Goal: Contribute content: Contribute content

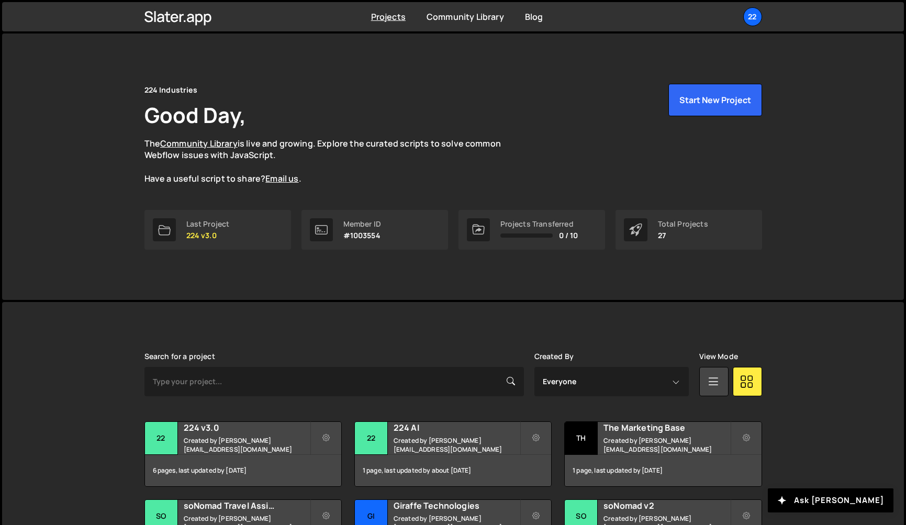
click at [281, 278] on div "224 Industries Good Day, The Community Library is live and growing. Explore the…" at bounding box center [453, 166] width 649 height 266
click at [227, 432] on h2 "224 v3.0" at bounding box center [247, 428] width 126 height 12
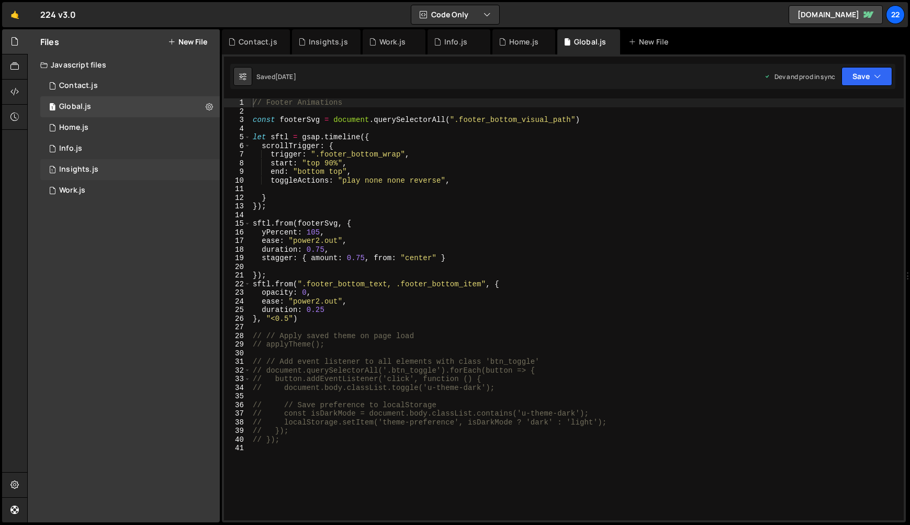
click at [67, 167] on div "Insights.js" at bounding box center [78, 169] width 39 height 9
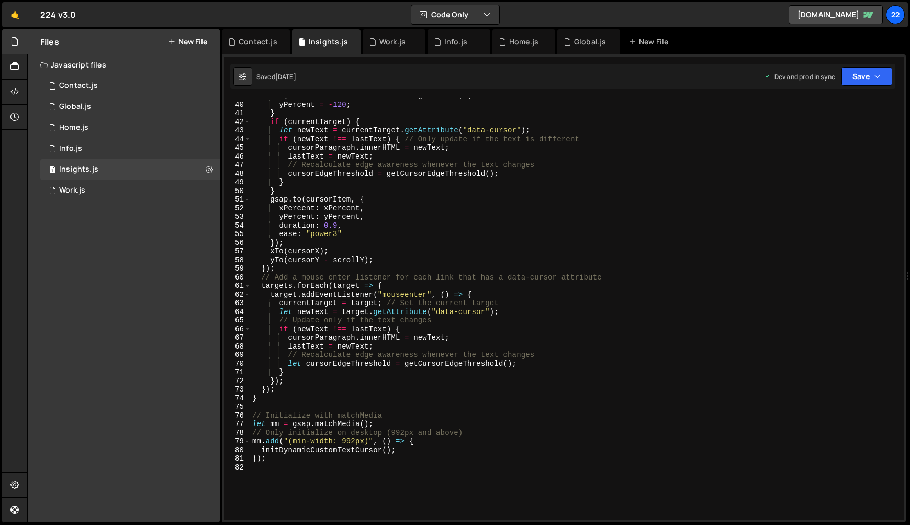
scroll to position [335, 0]
click at [543, 276] on div "if ( cursorY > scrollY + windowHeight * 0.9 ) { yPercent = - 120 ; } if ( curre…" at bounding box center [574, 310] width 649 height 439
type textarea "});"
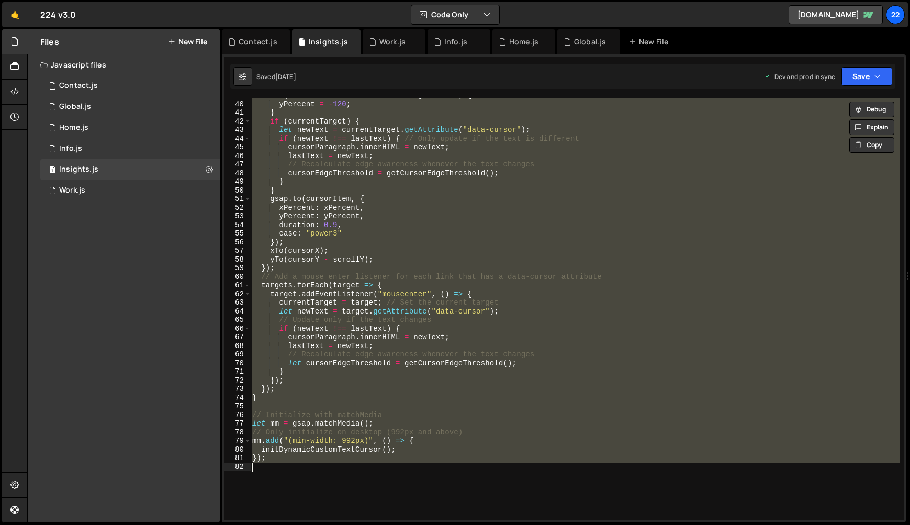
click at [175, 267] on div "Files New File Javascript files 1 Contact.js 0 1 Global.js 0 1 Home.js 0 1 1 1" at bounding box center [124, 275] width 192 height 493
click at [189, 43] on button "New File" at bounding box center [187, 42] width 39 height 8
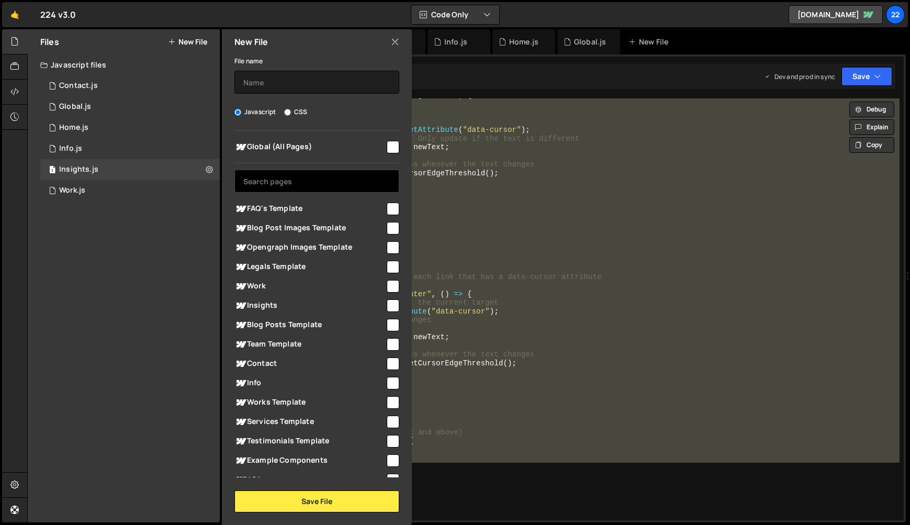
click at [279, 179] on input "text" at bounding box center [316, 180] width 165 height 23
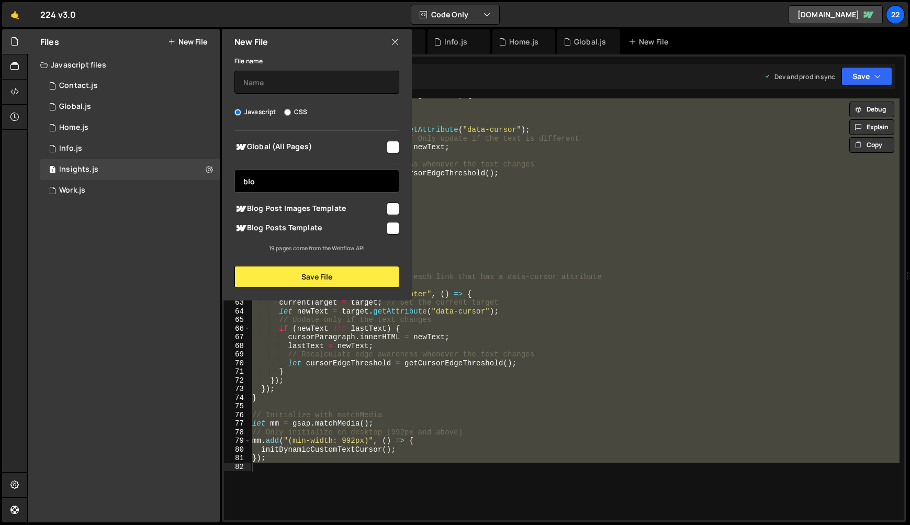
type input "blo"
click at [395, 229] on input "checkbox" at bounding box center [393, 228] width 13 height 13
checkbox input "true"
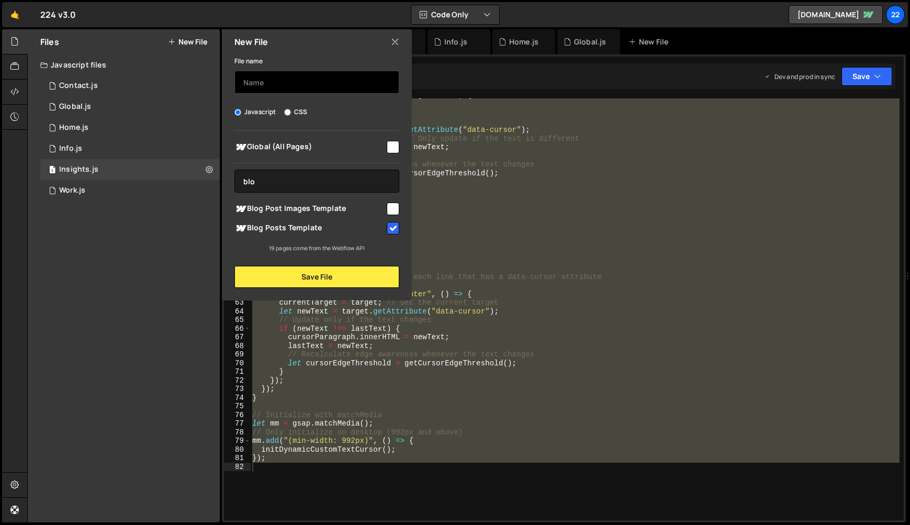
click at [296, 81] on input "text" at bounding box center [316, 82] width 165 height 23
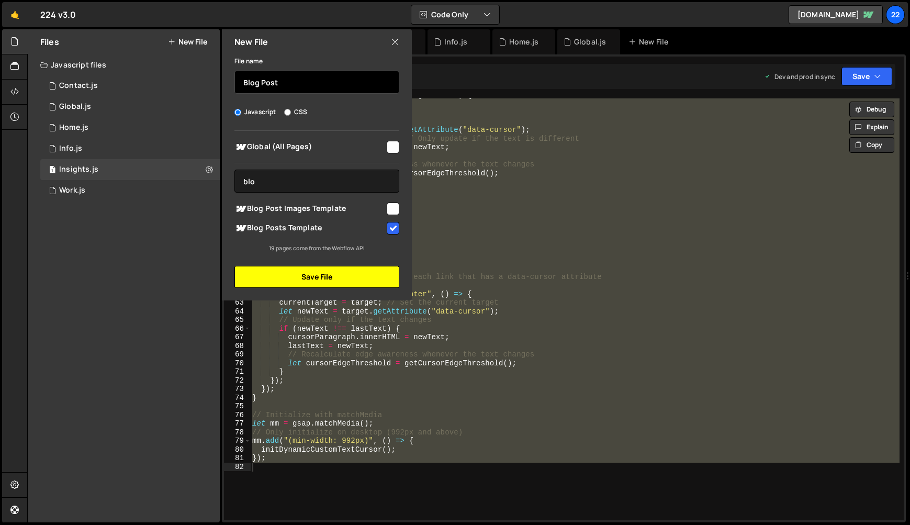
type input "Blog Post"
click at [280, 275] on button "Save File" at bounding box center [316, 277] width 165 height 22
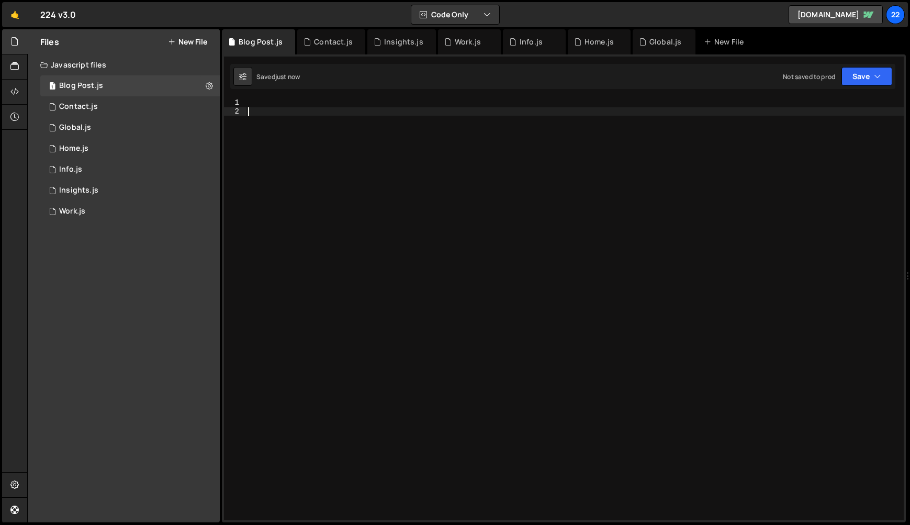
click at [320, 273] on div at bounding box center [575, 317] width 658 height 439
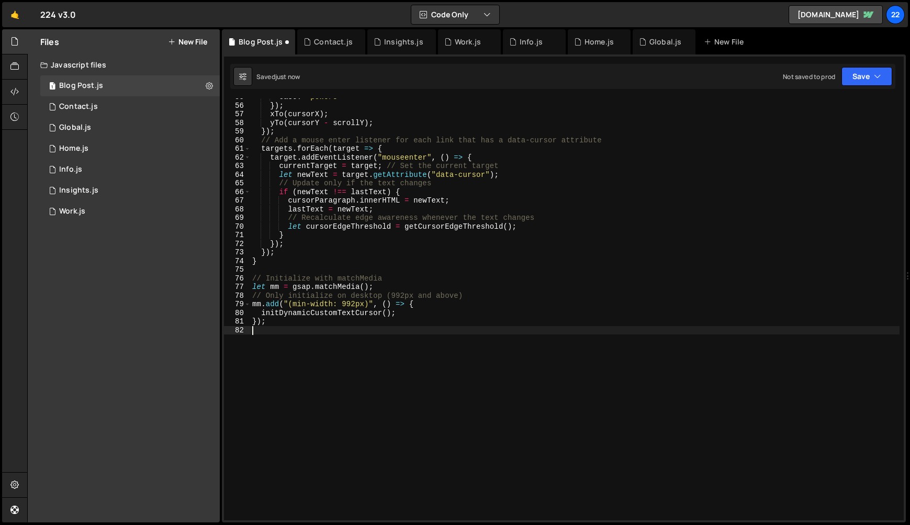
scroll to position [469, 0]
click at [195, 39] on button "New File" at bounding box center [187, 42] width 39 height 8
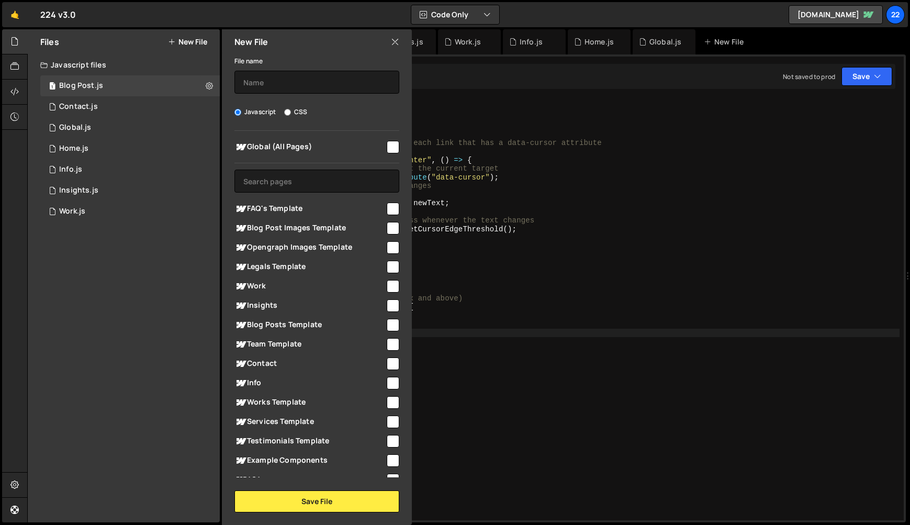
click at [390, 403] on input "checkbox" at bounding box center [393, 402] width 13 height 13
checkbox input "true"
click at [272, 80] on input "text" at bounding box center [316, 82] width 165 height 23
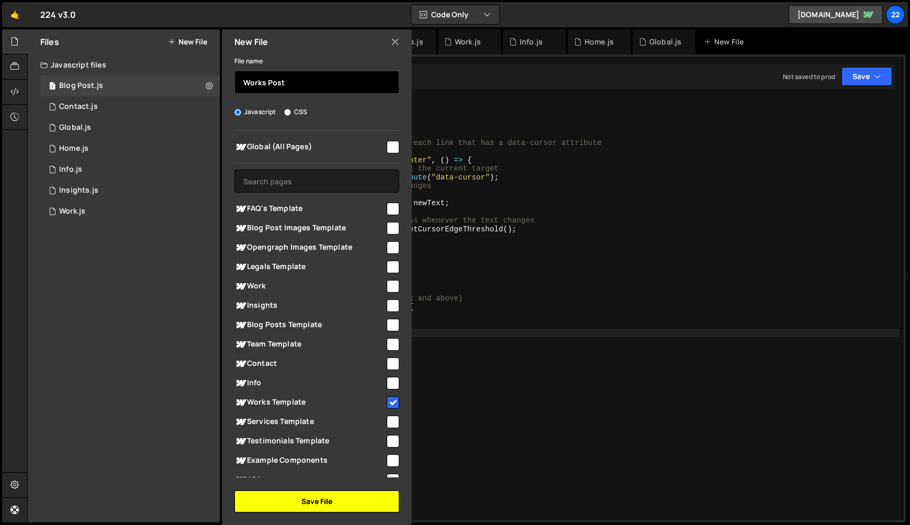
type input "Works Post"
click at [273, 500] on button "Save File" at bounding box center [316, 501] width 165 height 22
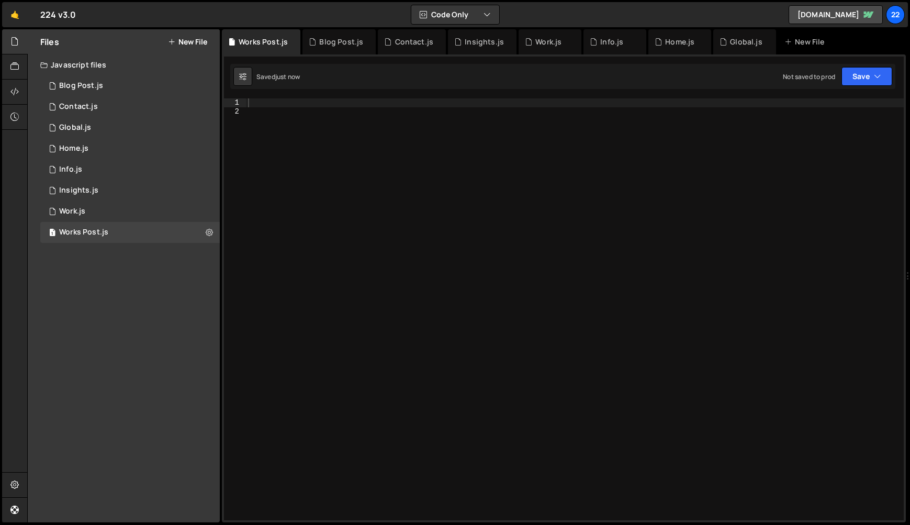
click at [378, 289] on div at bounding box center [575, 317] width 658 height 439
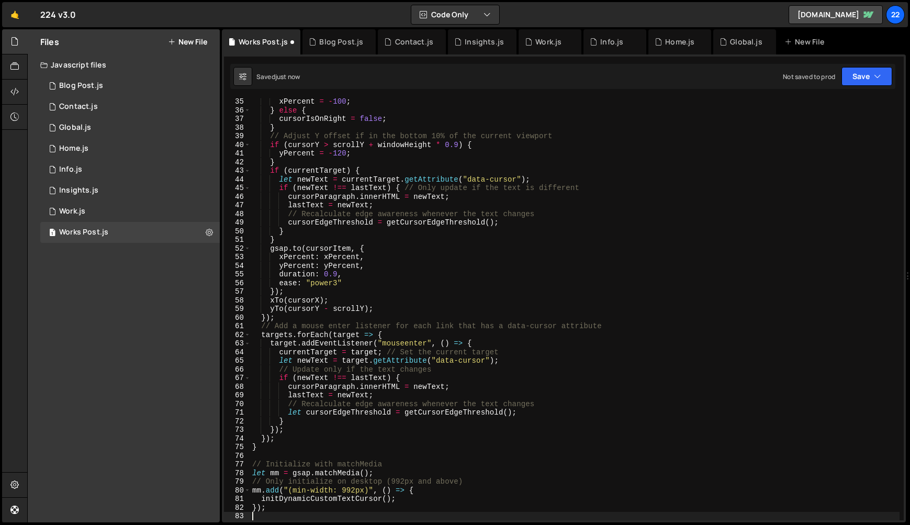
scroll to position [295, 0]
click at [860, 75] on button "Save" at bounding box center [866, 76] width 51 height 19
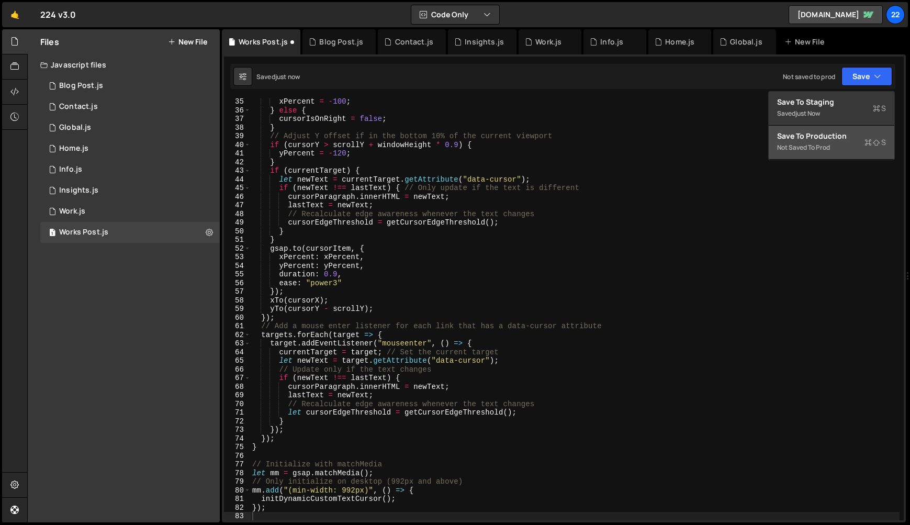
click at [817, 139] on div "Save to Production S" at bounding box center [831, 136] width 109 height 10
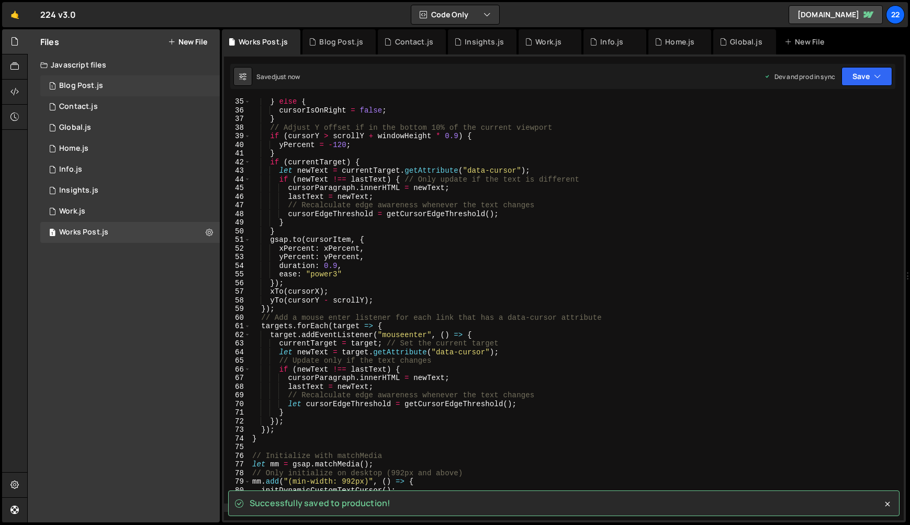
click at [71, 83] on div "Blog Post.js" at bounding box center [81, 85] width 44 height 9
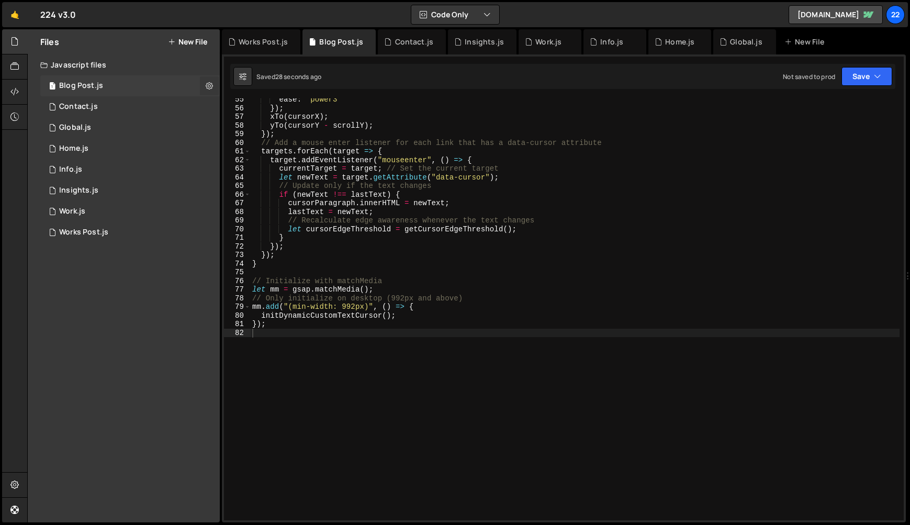
click at [209, 84] on icon at bounding box center [209, 86] width 7 height 10
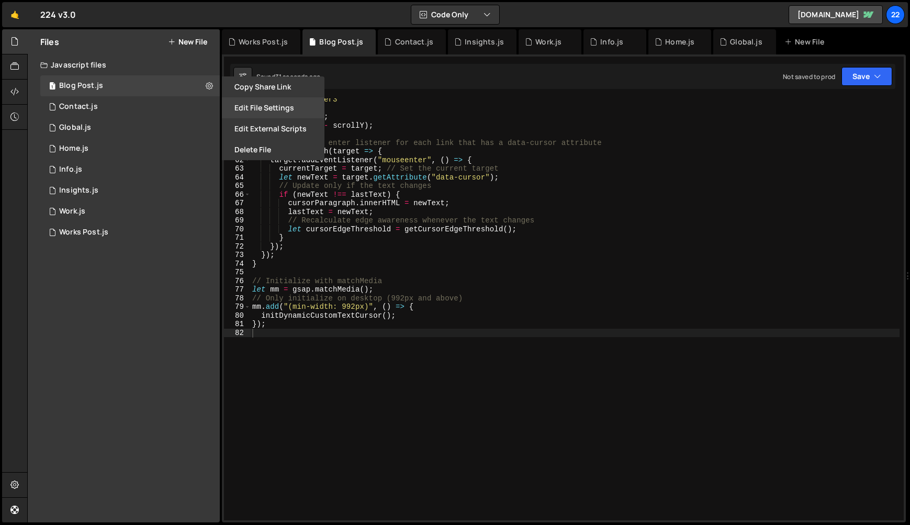
click at [251, 108] on button "Edit File Settings" at bounding box center [273, 107] width 103 height 21
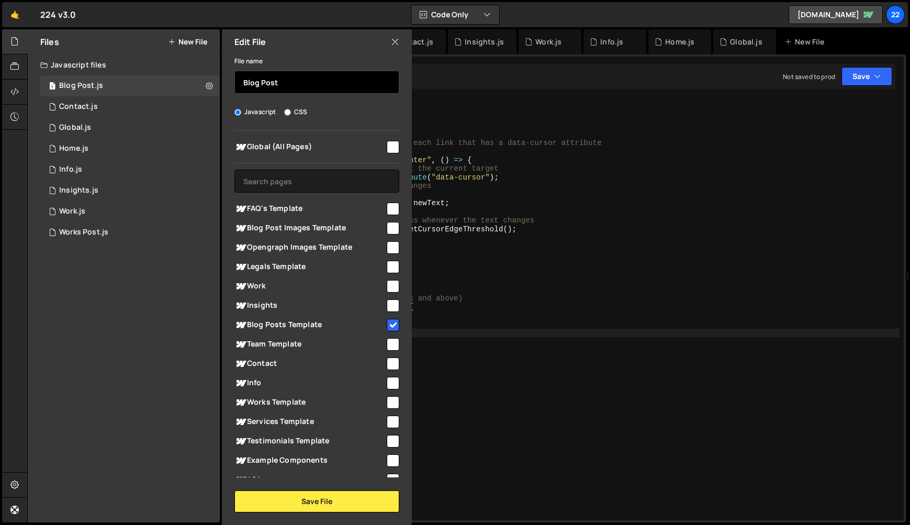
drag, startPoint x: 260, startPoint y: 81, endPoint x: 242, endPoint y: 82, distance: 17.8
click at [242, 82] on input "Blog Post" at bounding box center [316, 82] width 165 height 23
click at [326, 111] on div "Javascript CSS" at bounding box center [316, 112] width 165 height 10
click at [393, 37] on icon at bounding box center [395, 42] width 8 height 12
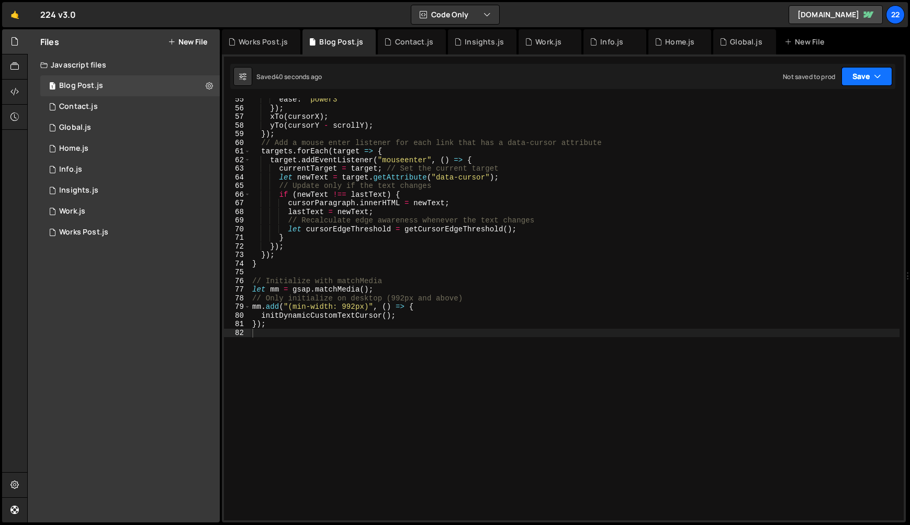
click at [867, 81] on button "Save" at bounding box center [866, 76] width 51 height 19
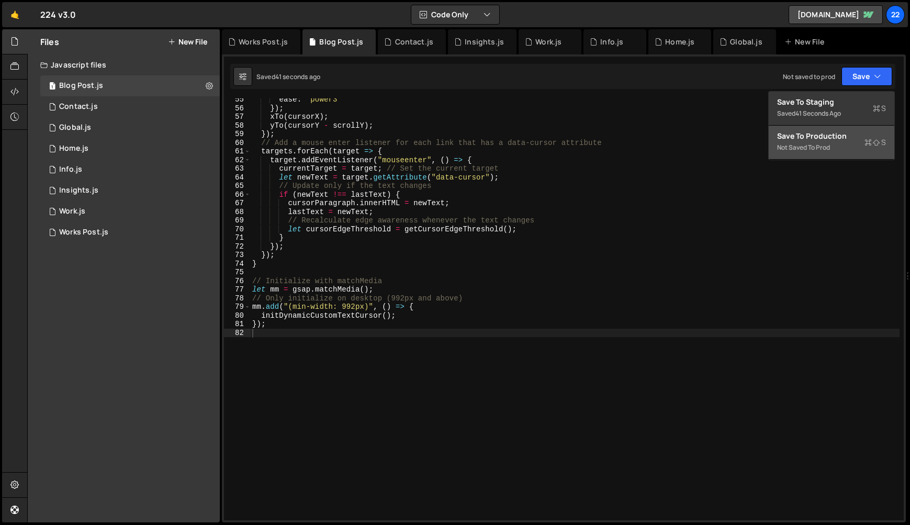
click at [825, 145] on div "Not saved to prod" at bounding box center [831, 147] width 109 height 13
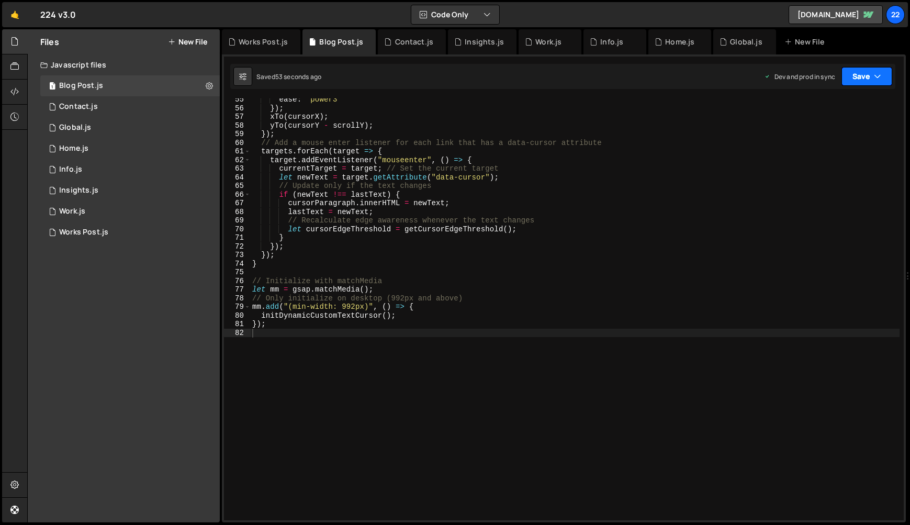
click at [862, 77] on button "Save" at bounding box center [866, 76] width 51 height 19
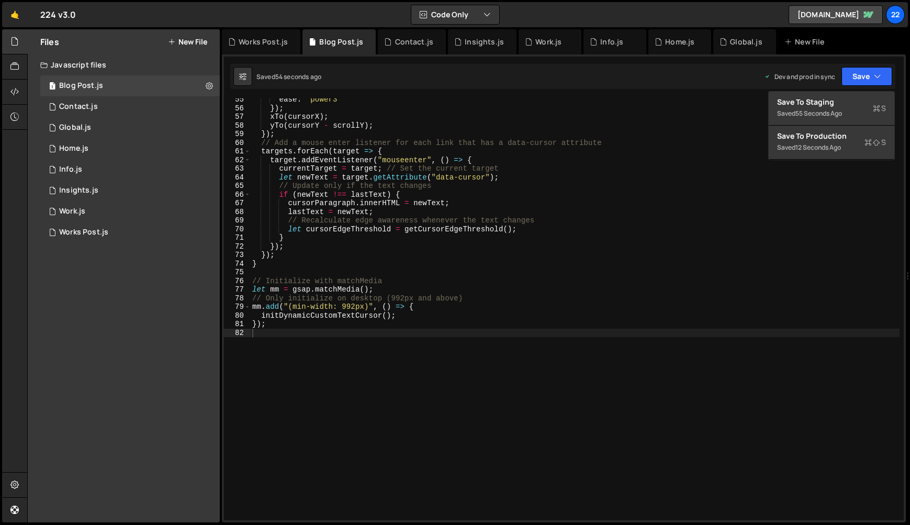
click at [146, 360] on div "Files New File Javascript files 1 Blog Post.js 0 1 Contact.js 0 1 Global.js 0 1…" at bounding box center [124, 275] width 192 height 493
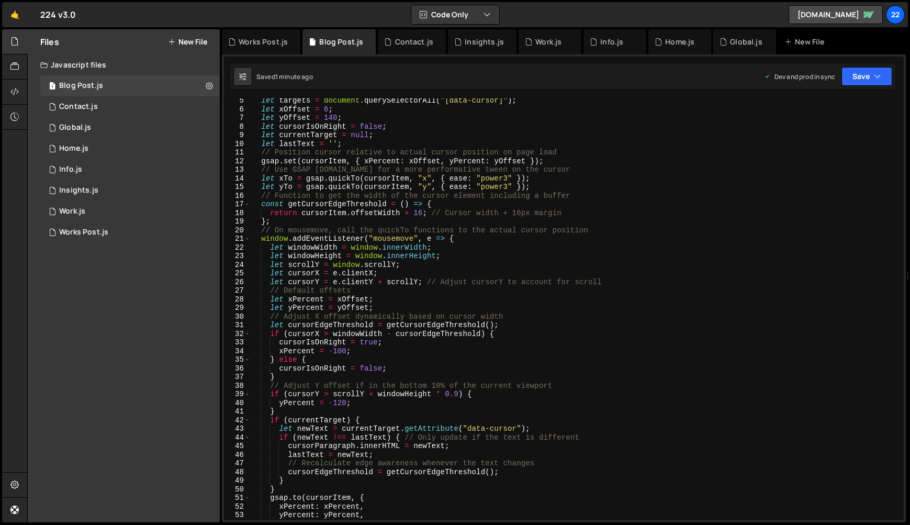
scroll to position [0, 0]
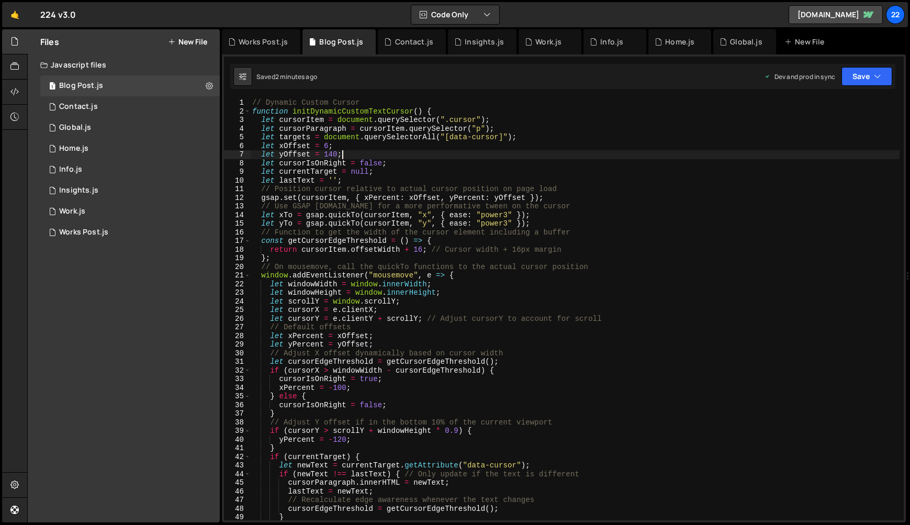
click at [536, 156] on div "// Dynamic Custom Cursor function initDynamicCustomTextCursor ( ) { let cursorI…" at bounding box center [574, 317] width 649 height 439
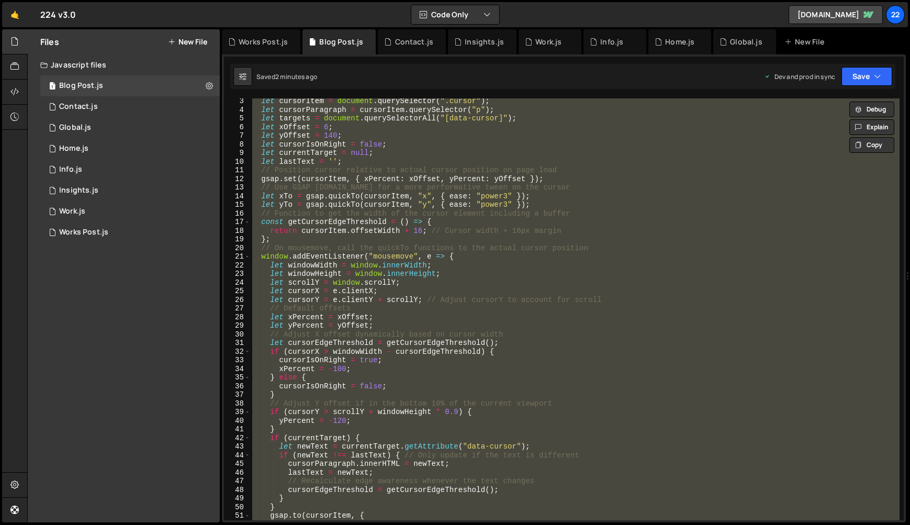
scroll to position [19, 0]
click at [699, 215] on div "let cursorItem = document . querySelector ( ".cursor" ) ; let cursorParagraph =…" at bounding box center [574, 309] width 649 height 422
type textarea "// Function to get the width of the cursor element including a buffer"
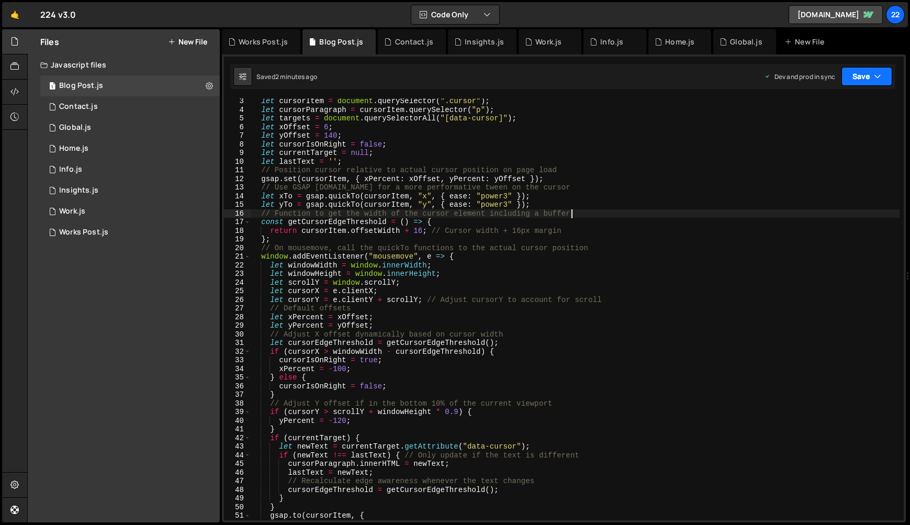
click at [862, 81] on button "Save" at bounding box center [866, 76] width 51 height 19
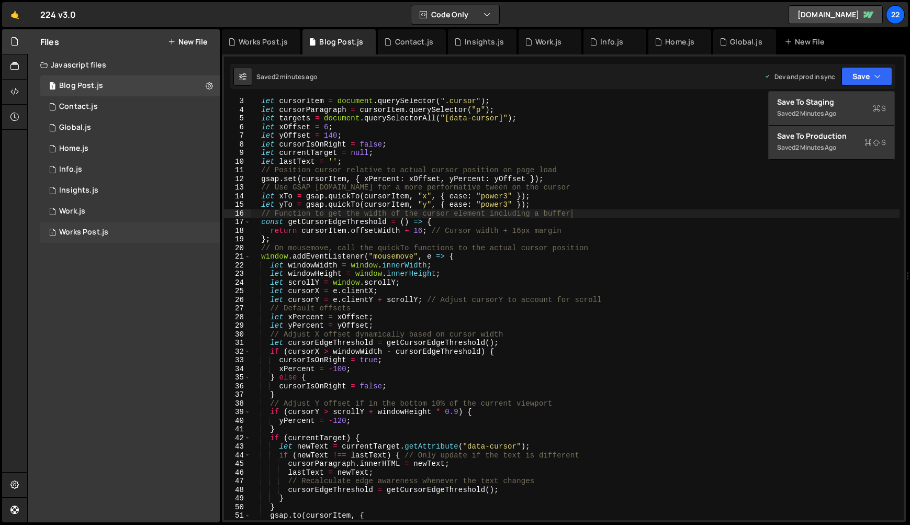
click at [66, 232] on div "Works Post.js" at bounding box center [83, 232] width 49 height 9
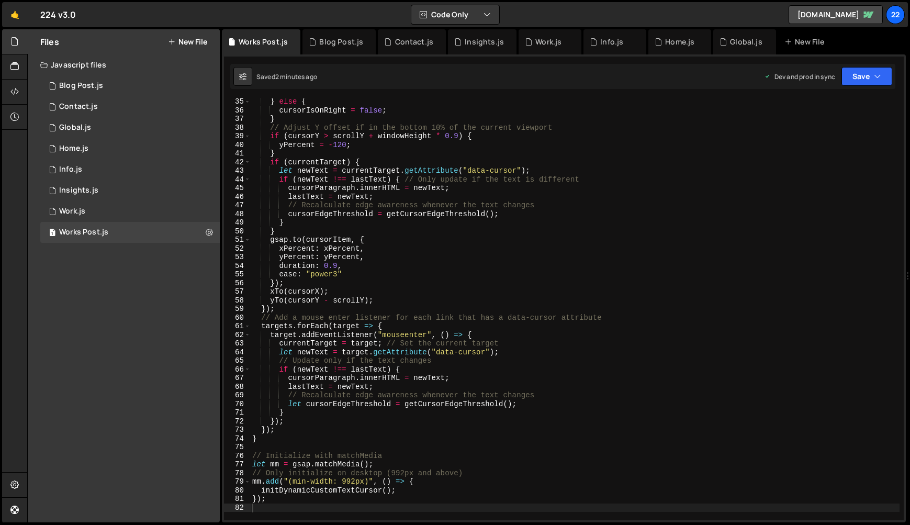
type textarea "[DOMAIN_NAME](cursorItem, {"
click at [796, 240] on div "} else { cursorIsOnRight = false ; } // Adjust Y offset if in the bottom 10% of…" at bounding box center [574, 316] width 649 height 439
click at [65, 188] on div "Insights.js" at bounding box center [78, 190] width 39 height 9
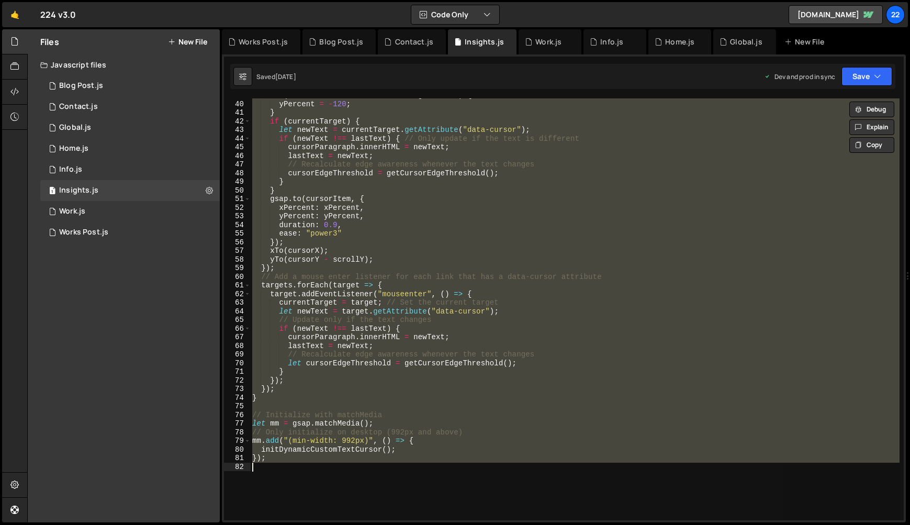
click at [546, 186] on div "if ( cursorY > scrollY + windowHeight * 0.9 ) { yPercent = - 120 ; } if ( curre…" at bounding box center [574, 309] width 649 height 422
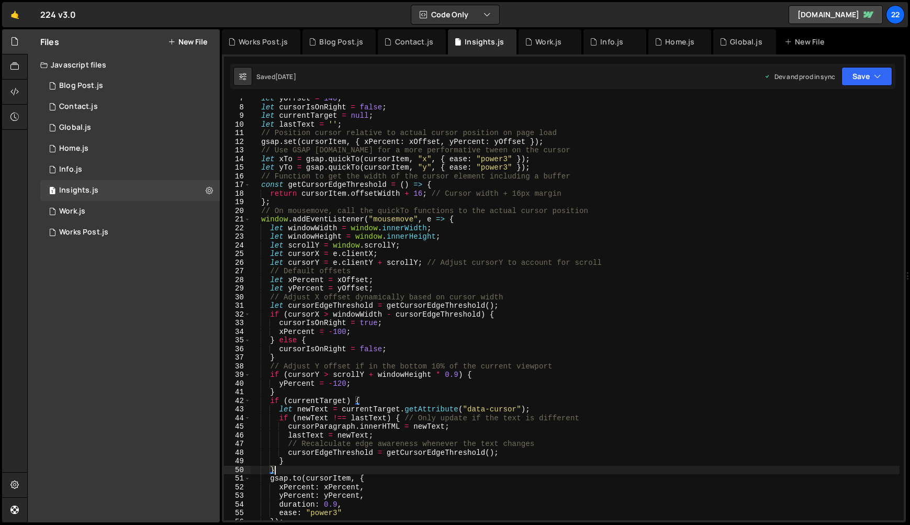
scroll to position [0, 0]
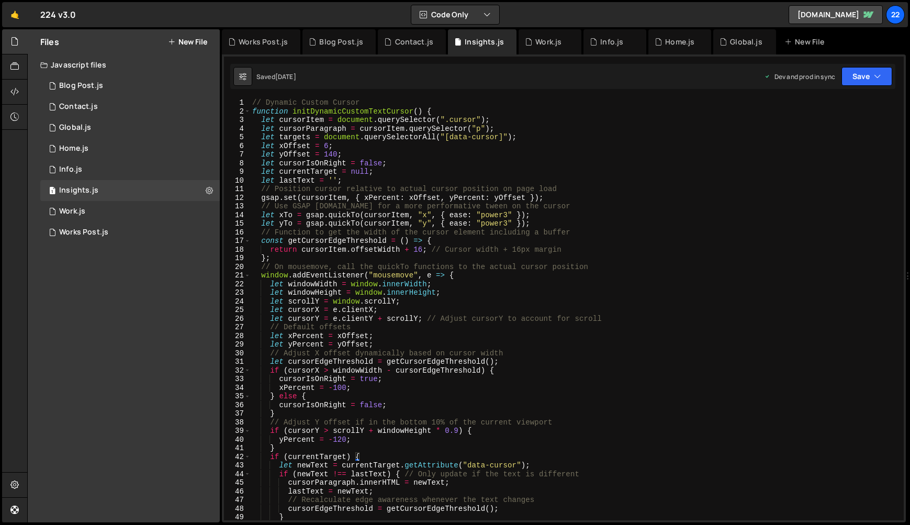
click at [647, 181] on div "// Dynamic Custom Cursor function initDynamicCustomTextCursor ( ) { let cursorI…" at bounding box center [574, 317] width 649 height 439
type textarea "});"
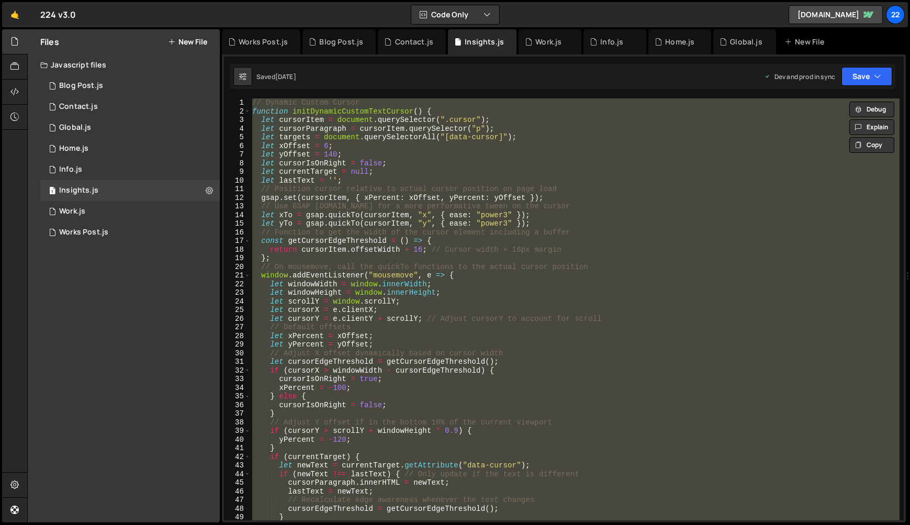
drag, startPoint x: 129, startPoint y: 275, endPoint x: 64, endPoint y: 302, distance: 69.9
click at [128, 275] on div "Files New File Javascript files 1 Blog Post.js 0 1 Contact.js 0 1 Global.js 0 1…" at bounding box center [124, 275] width 192 height 493
click at [70, 234] on div "Works Post.js" at bounding box center [83, 232] width 49 height 9
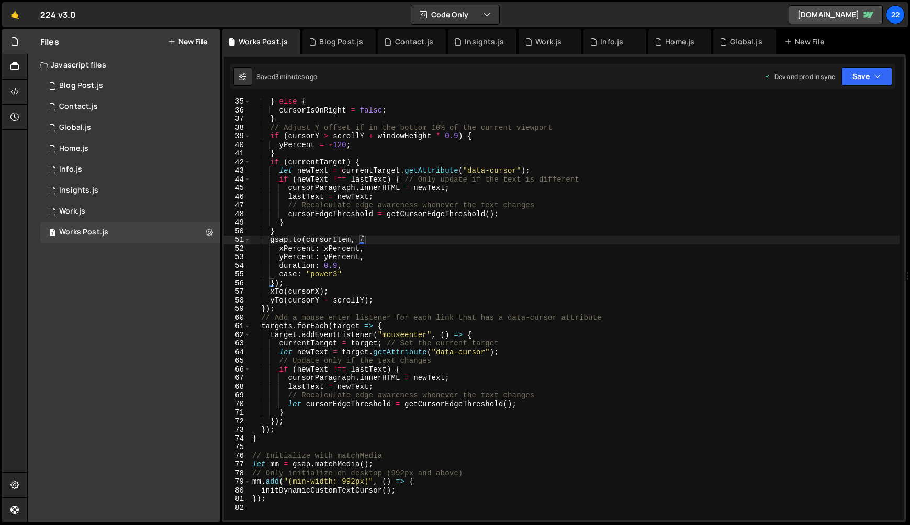
click at [422, 229] on div "} else { cursorIsOnRight = false ; } // Adjust Y offset if in the bottom 10% of…" at bounding box center [574, 316] width 649 height 439
type textarea "});"
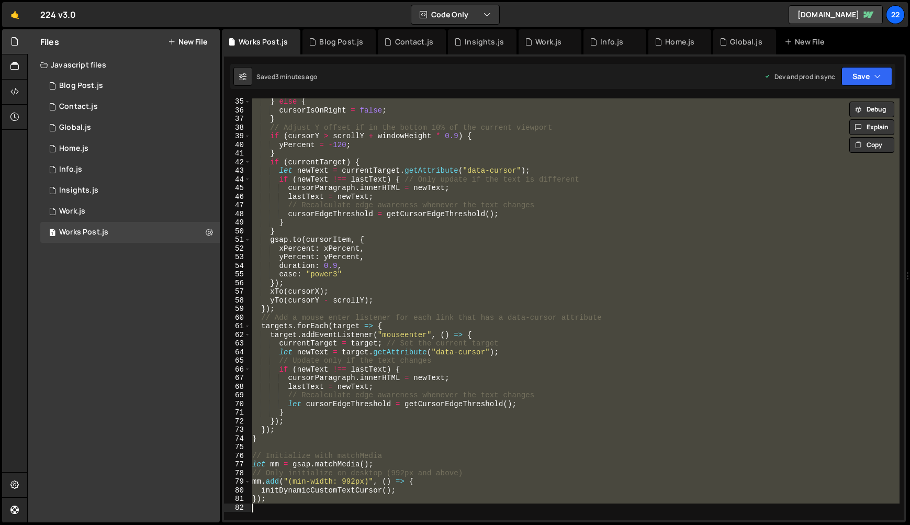
paste textarea
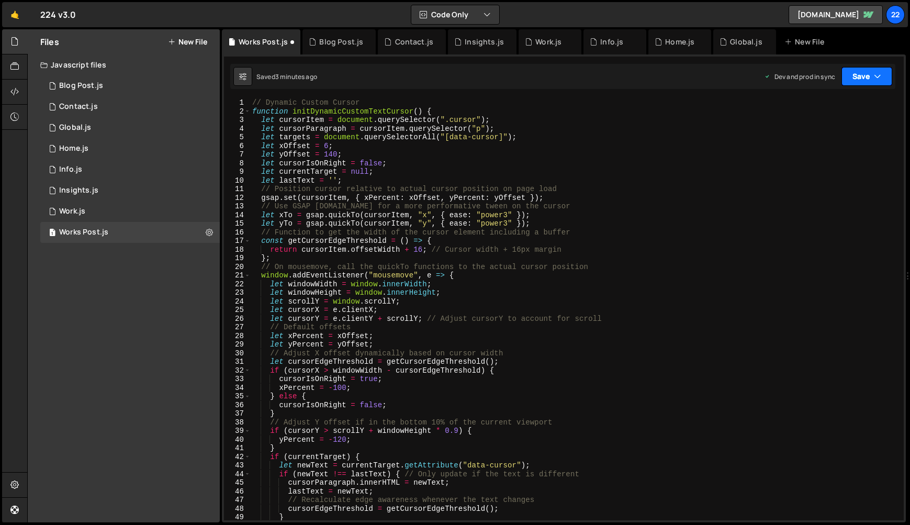
click at [878, 79] on icon "button" at bounding box center [877, 76] width 7 height 10
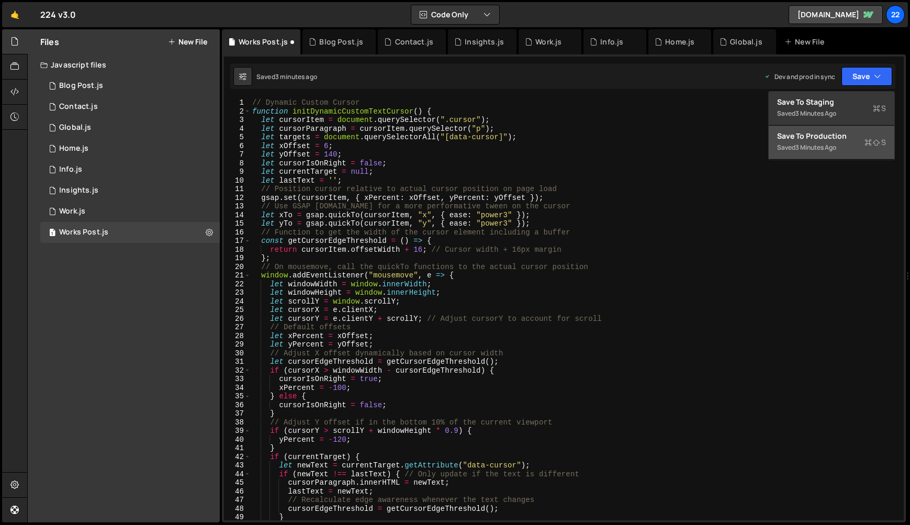
click at [816, 138] on div "Save to Production S" at bounding box center [831, 136] width 109 height 10
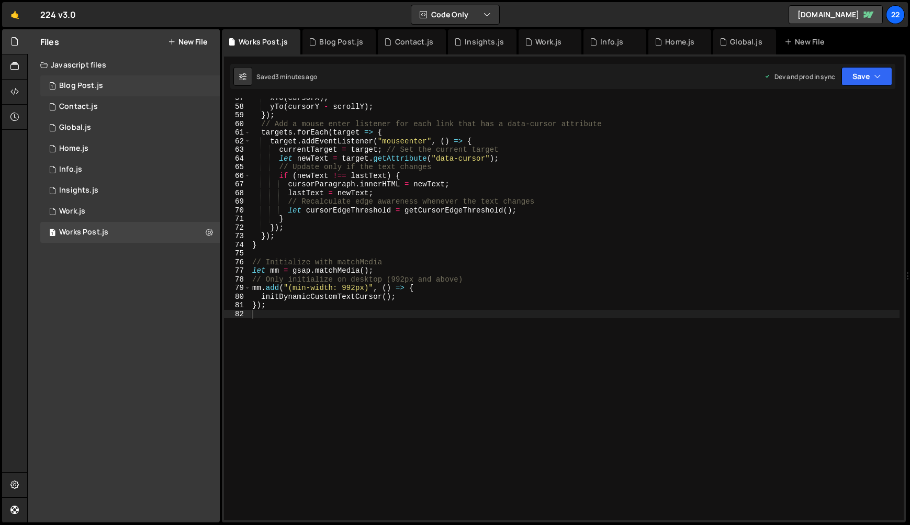
click at [69, 82] on div "Blog Post.js" at bounding box center [81, 85] width 44 height 9
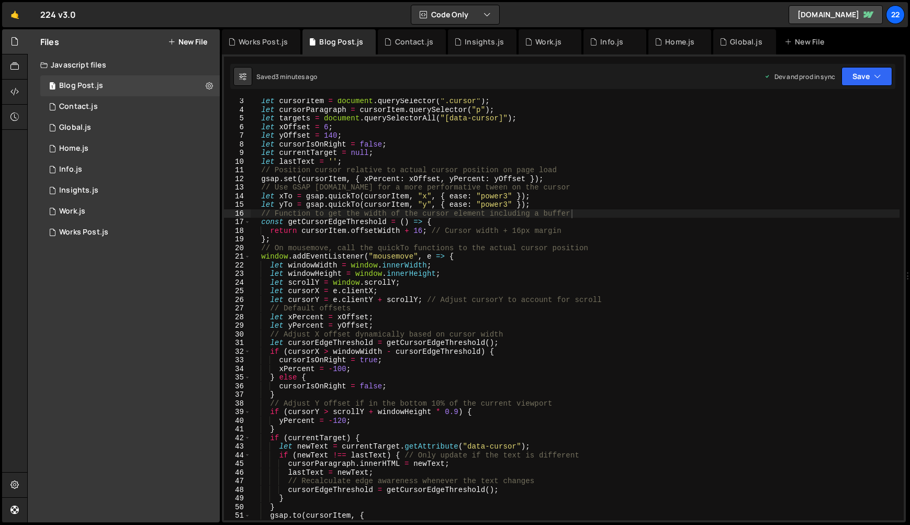
click at [534, 211] on div "let cursorItem = document . querySelector ( ".cursor" ) ; let cursorParagraph =…" at bounding box center [574, 316] width 649 height 439
type textarea "});"
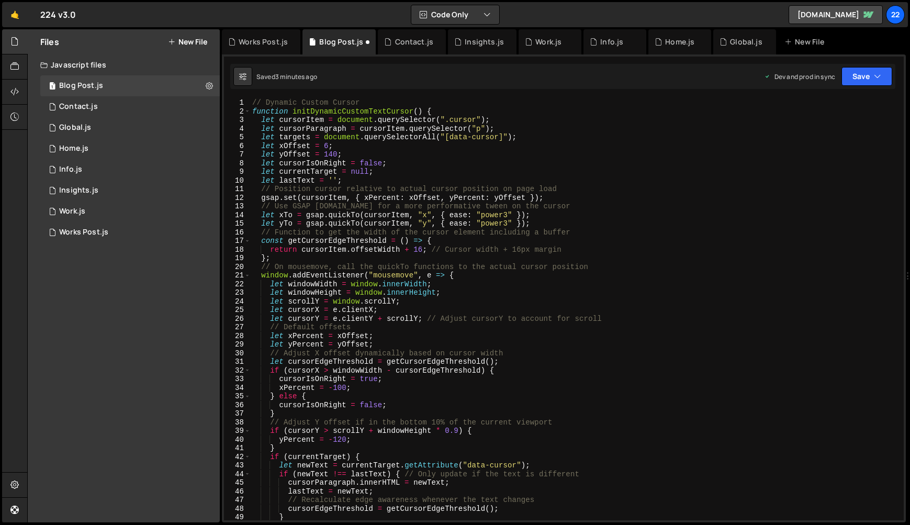
scroll to position [0, 0]
click at [883, 82] on button "Save" at bounding box center [866, 76] width 51 height 19
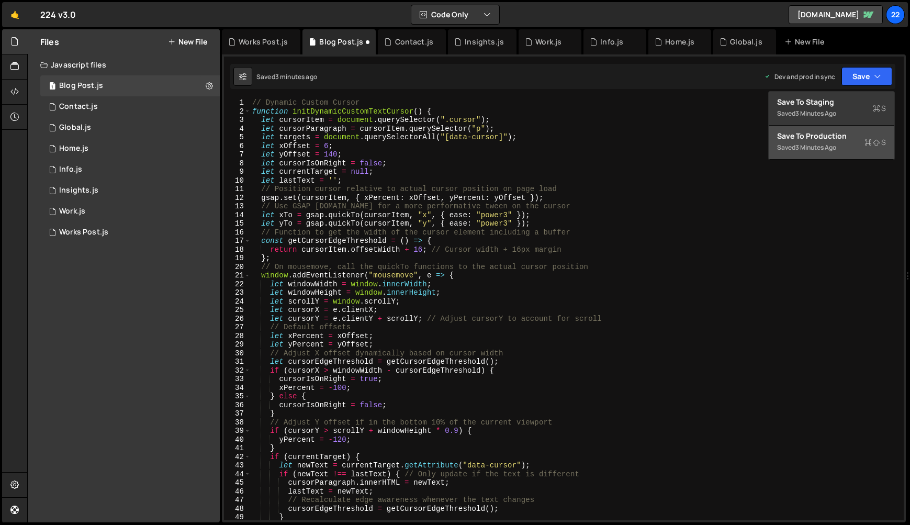
click at [825, 140] on div "Save to Production S" at bounding box center [831, 136] width 109 height 10
